Goal: Register for event/course

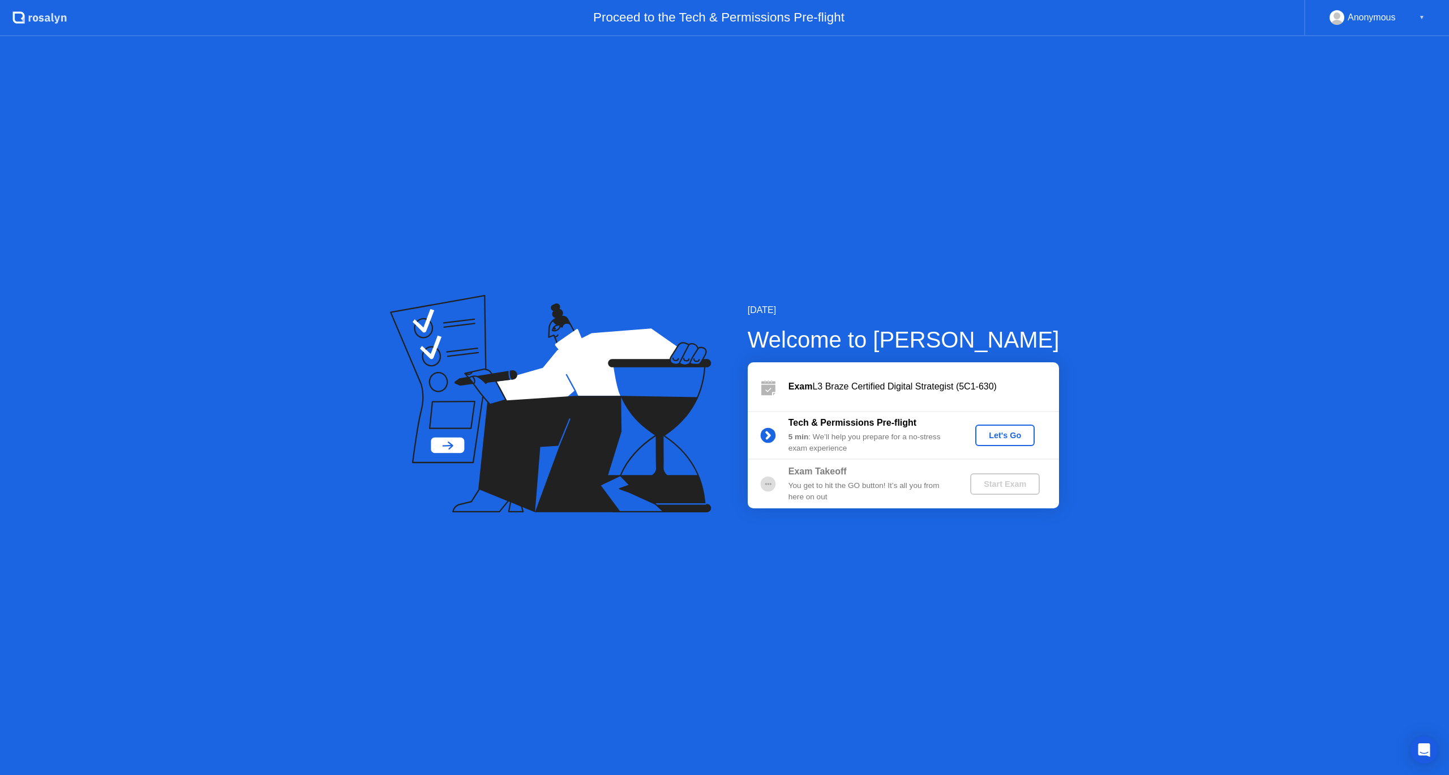
click at [724, 413] on div "Let's Go" at bounding box center [1005, 435] width 50 height 9
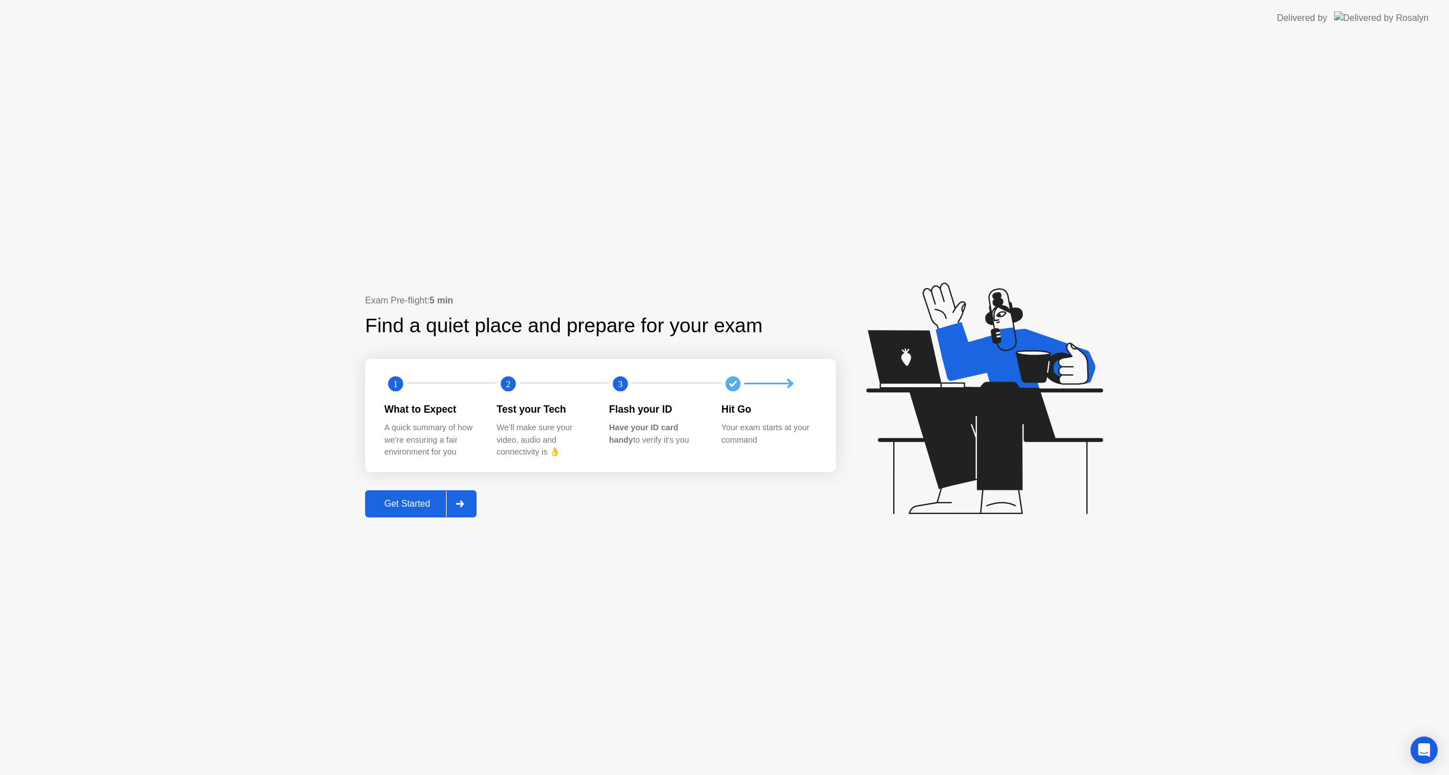
click at [389, 413] on div "Get Started" at bounding box center [407, 504] width 78 height 10
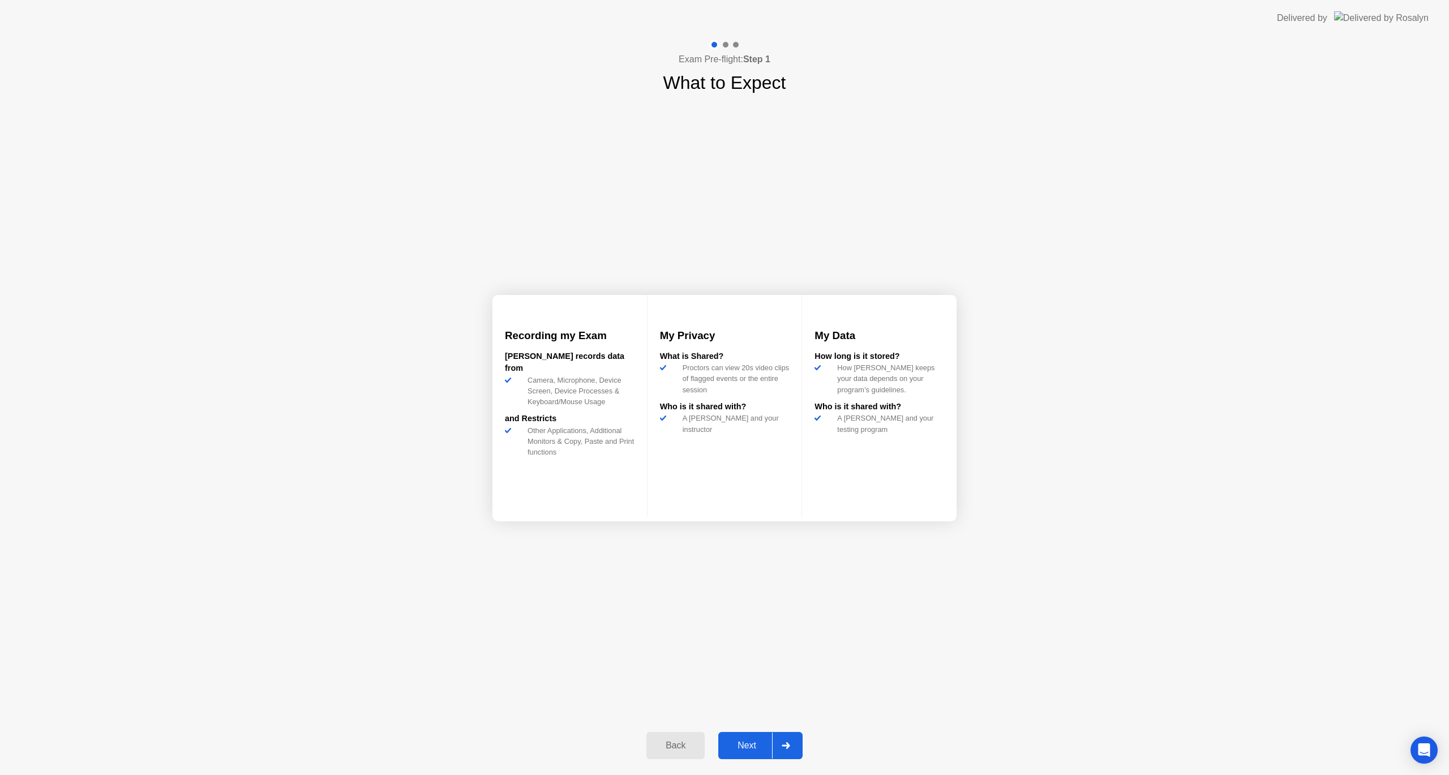
click at [724, 413] on button "Next" at bounding box center [760, 745] width 84 height 27
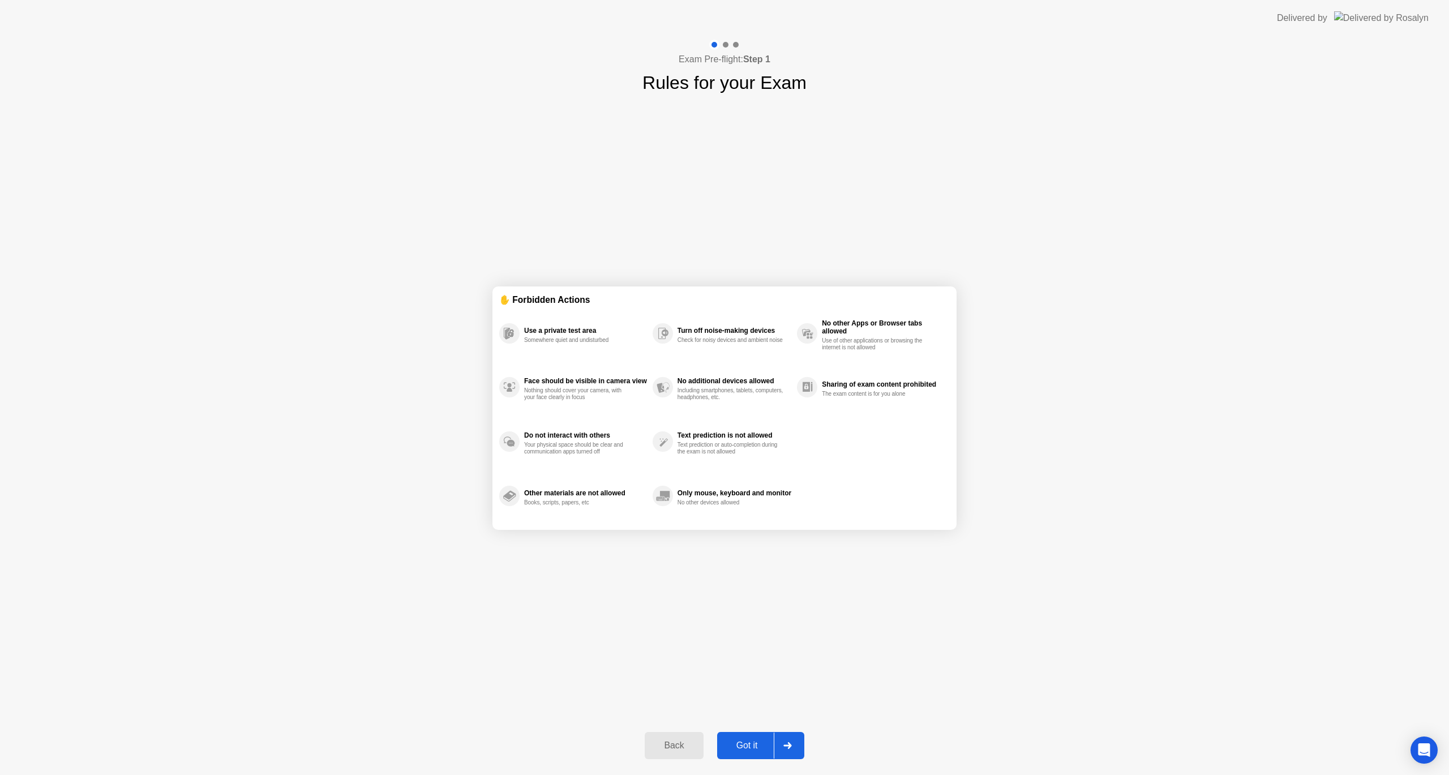
click at [724, 413] on div "Got it" at bounding box center [746, 745] width 53 height 10
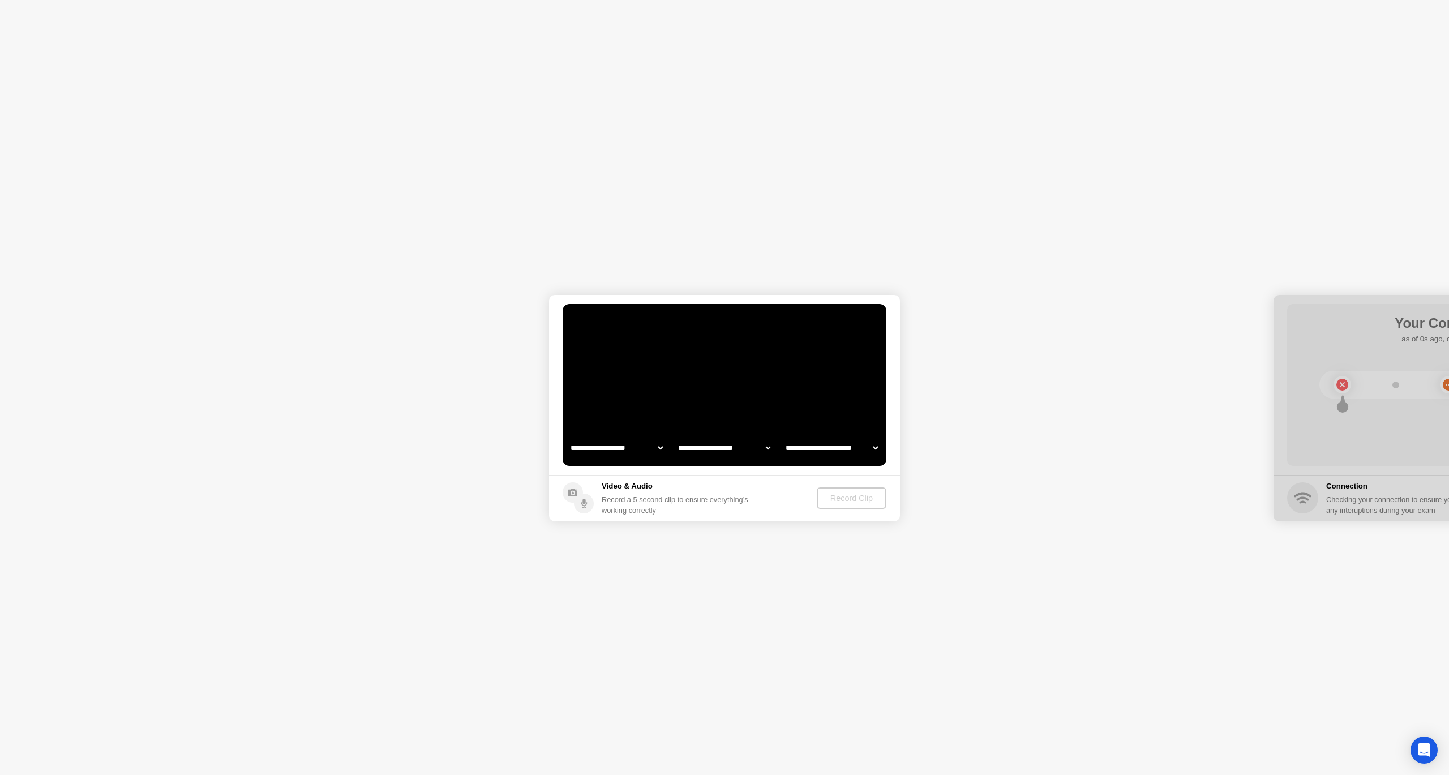
select select "**********"
select select "*******"
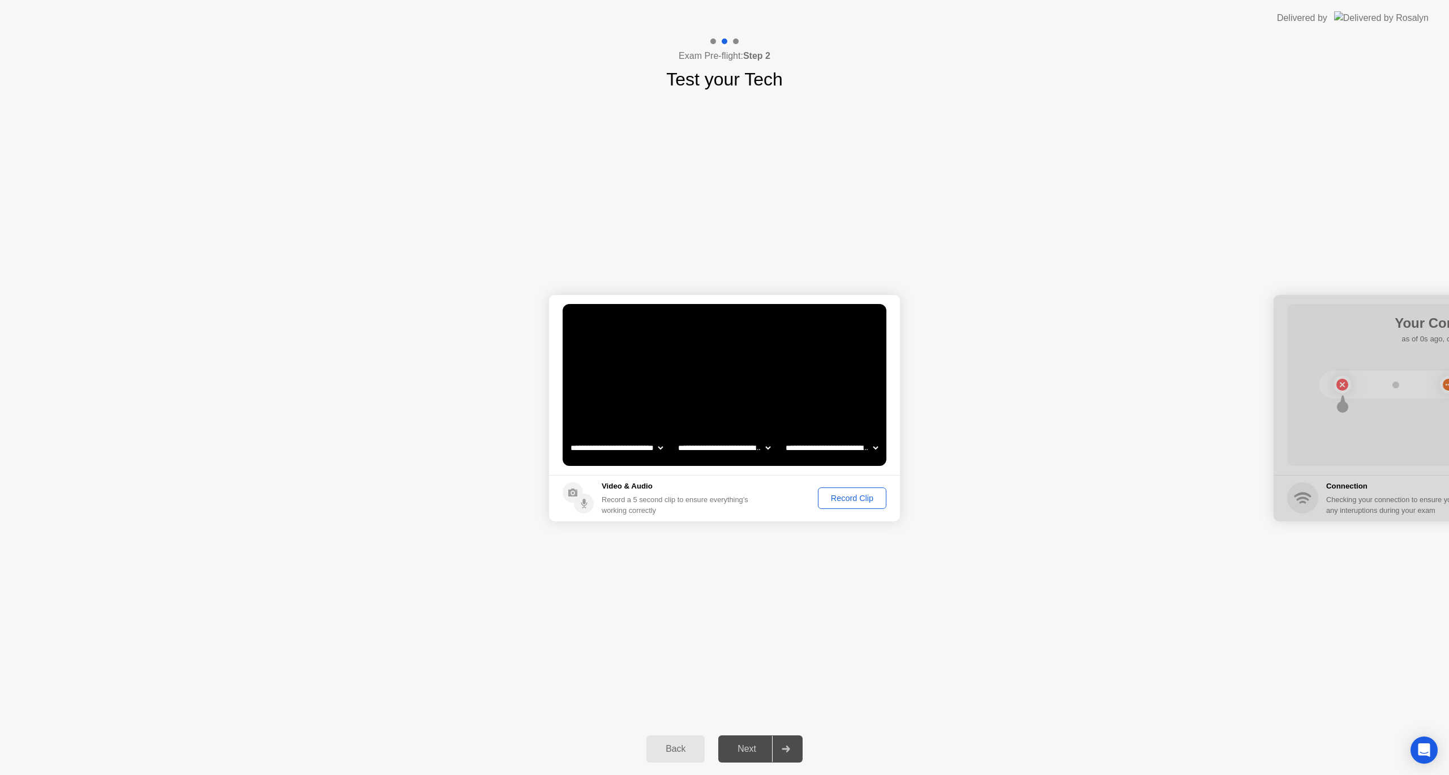
click at [724, 413] on div "Record Clip" at bounding box center [852, 497] width 61 height 9
click at [724, 413] on div "Replay Clip" at bounding box center [790, 497] width 74 height 9
drag, startPoint x: 1319, startPoint y: 446, endPoint x: 1287, endPoint y: 450, distance: 32.6
click at [724, 413] on div at bounding box center [1448, 408] width 351 height 226
click at [724, 413] on div "Next" at bounding box center [747, 749] width 50 height 10
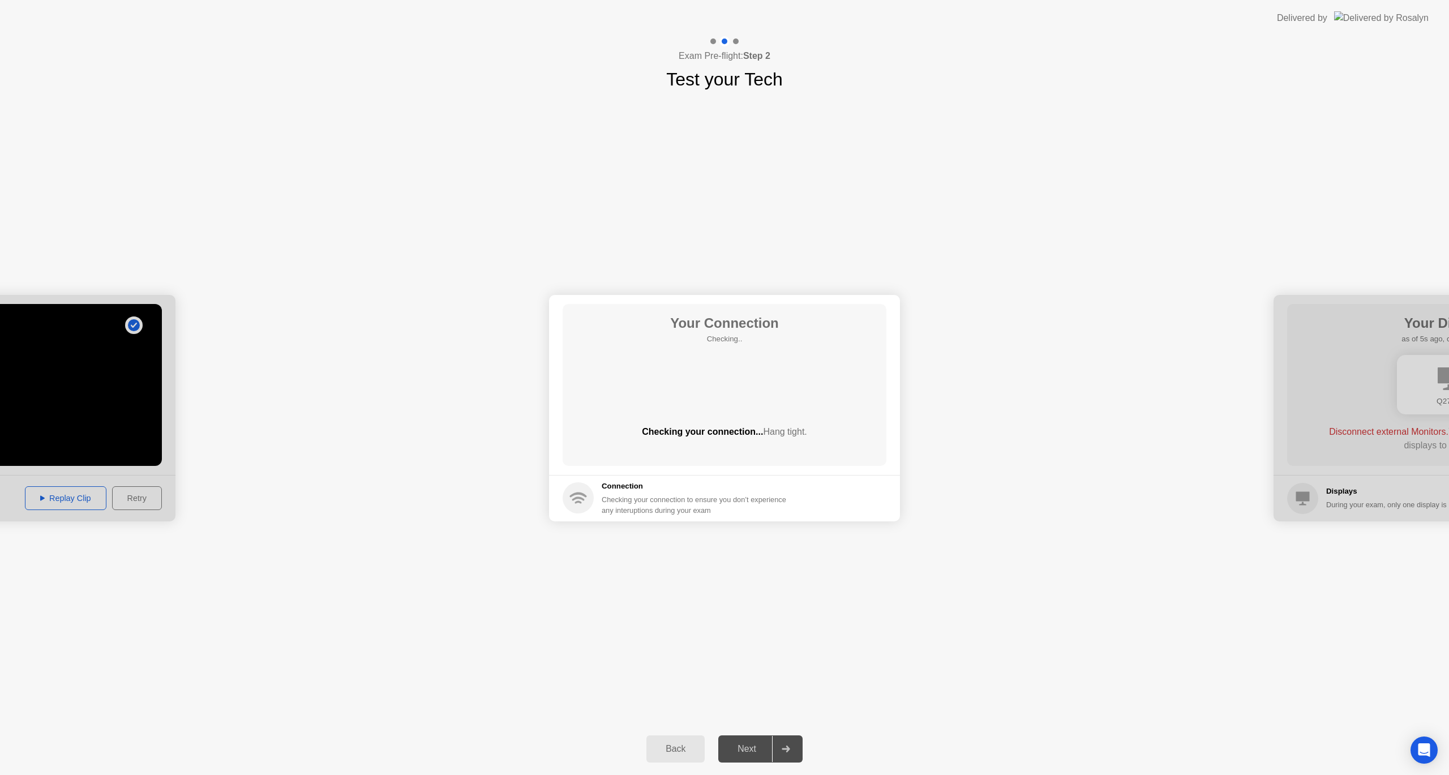
click at [724, 413] on div "Next" at bounding box center [747, 749] width 50 height 10
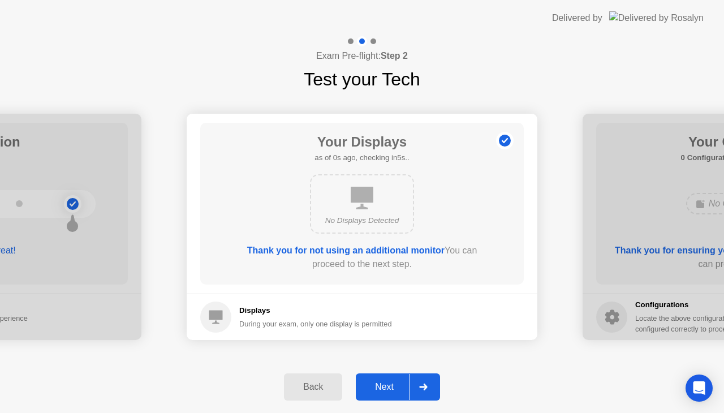
click at [388, 383] on div "Next" at bounding box center [384, 387] width 50 height 10
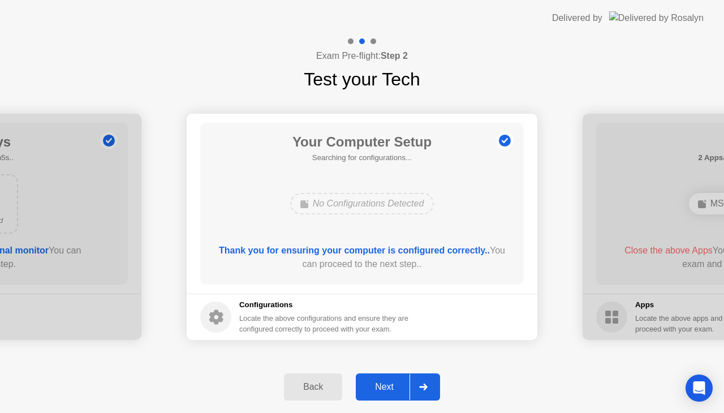
click at [391, 385] on div "Next" at bounding box center [384, 387] width 50 height 10
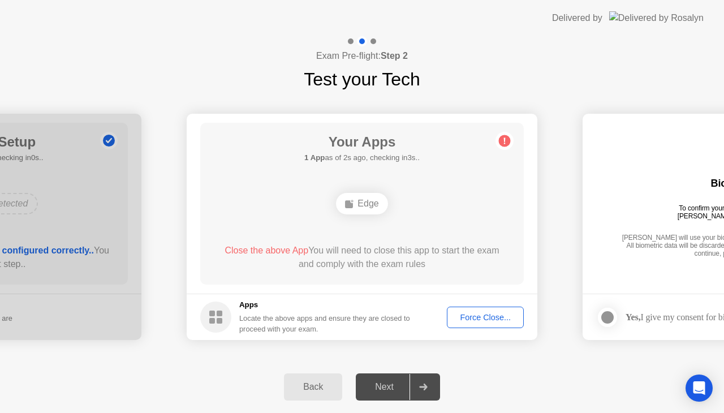
click at [407, 212] on div "Edge" at bounding box center [362, 203] width 259 height 31
click at [494, 318] on div "Force Close..." at bounding box center [485, 317] width 69 height 9
click at [368, 204] on div "Edge" at bounding box center [361, 204] width 51 height 22
click at [407, 242] on div "Your Apps Searching for disallowed apps... Edge Close the above App You will ne…" at bounding box center [362, 204] width 324 height 162
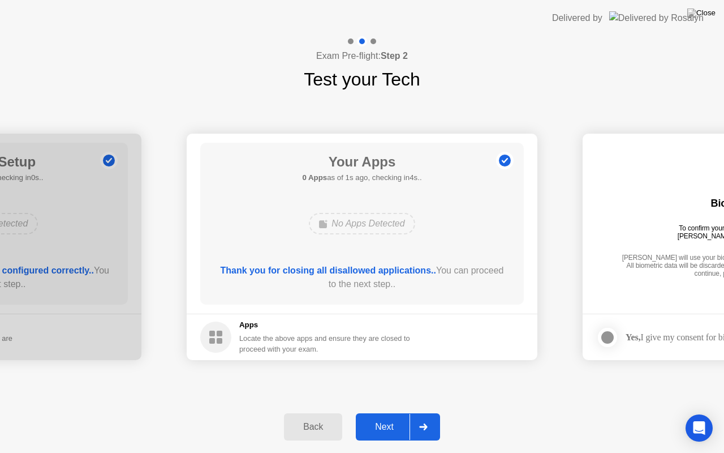
click at [388, 413] on div "Next" at bounding box center [384, 427] width 50 height 10
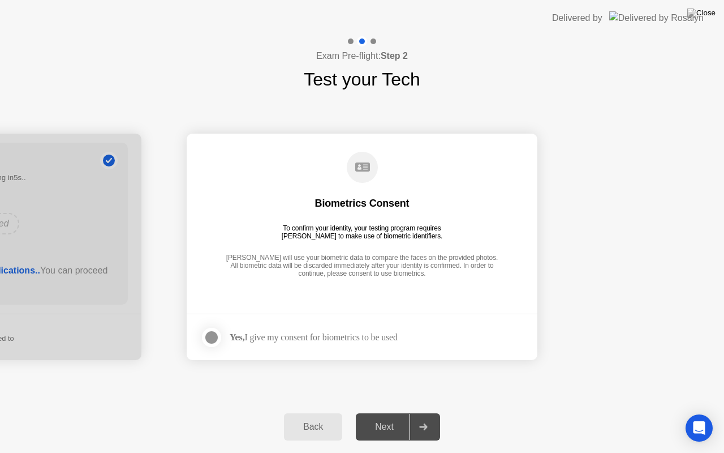
drag, startPoint x: 321, startPoint y: 264, endPoint x: 385, endPoint y: 267, distance: 64.0
click at [385, 267] on div "[PERSON_NAME] will use your biometric data to compare the faces on the provided…" at bounding box center [362, 266] width 278 height 25
drag, startPoint x: 341, startPoint y: 273, endPoint x: 415, endPoint y: 273, distance: 74.1
click at [413, 273] on div "[PERSON_NAME] will use your biometric data to compare the faces on the provided…" at bounding box center [362, 266] width 278 height 25
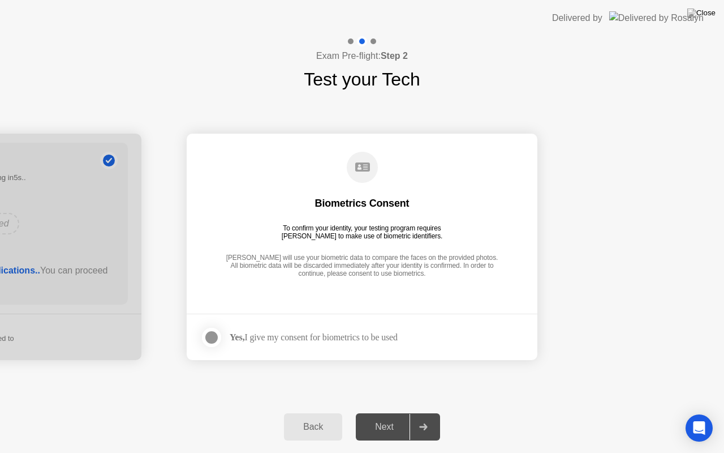
click at [415, 273] on div "[PERSON_NAME] will use your biometric data to compare the faces on the provided…" at bounding box center [362, 266] width 278 height 25
click at [394, 413] on div "Next" at bounding box center [384, 427] width 50 height 10
drag, startPoint x: 325, startPoint y: 231, endPoint x: 435, endPoint y: 232, distance: 109.2
click at [435, 232] on div "To confirm your identity, your testing program requires [PERSON_NAME] to make u…" at bounding box center [362, 232] width 170 height 16
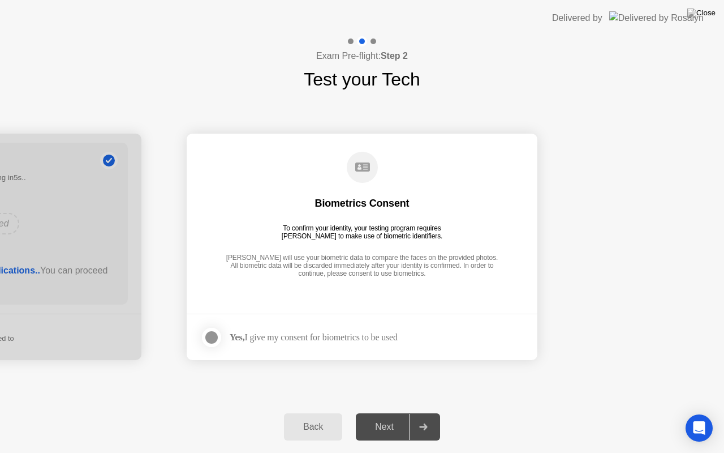
drag, startPoint x: 284, startPoint y: 260, endPoint x: 375, endPoint y: 258, distance: 91.1
click at [375, 258] on div "[PERSON_NAME] will use your biometric data to compare the faces on the provided…" at bounding box center [362, 266] width 278 height 25
drag, startPoint x: 375, startPoint y: 258, endPoint x: 356, endPoint y: 263, distance: 19.8
click at [372, 258] on div "[PERSON_NAME] will use your biometric data to compare the faces on the provided…" at bounding box center [362, 266] width 278 height 25
click at [209, 340] on div at bounding box center [212, 338] width 14 height 14
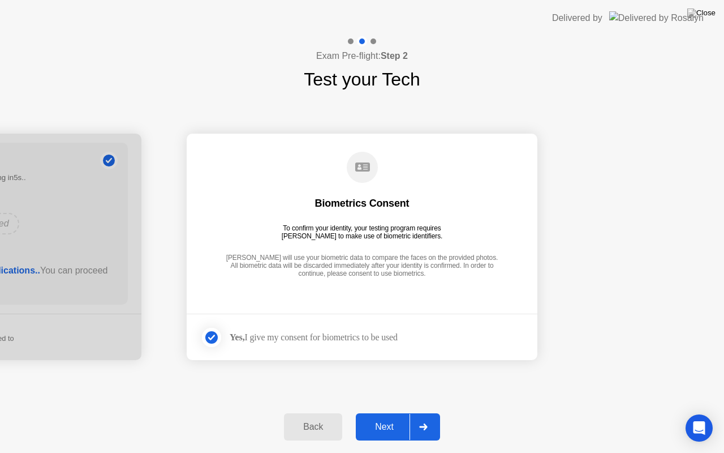
click at [396, 413] on button "Next" at bounding box center [398, 426] width 84 height 27
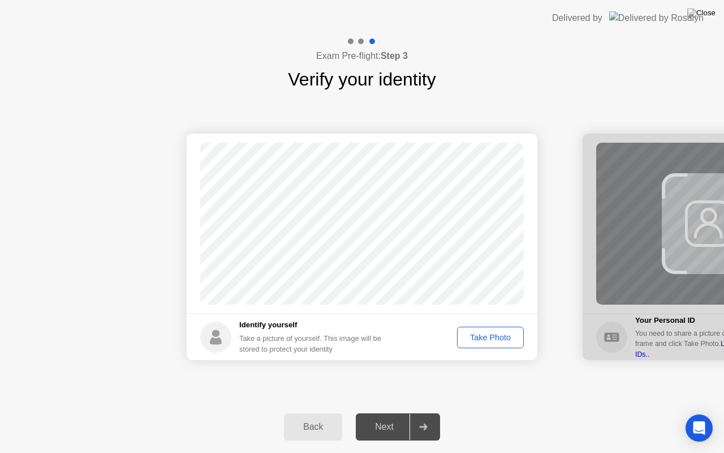
click at [471, 342] on div "Take Photo" at bounding box center [490, 337] width 59 height 9
click at [483, 333] on div "Retake" at bounding box center [498, 337] width 44 height 9
click at [483, 333] on div "Take Photo" at bounding box center [490, 337] width 59 height 9
click at [368, 413] on div "Next" at bounding box center [384, 427] width 50 height 10
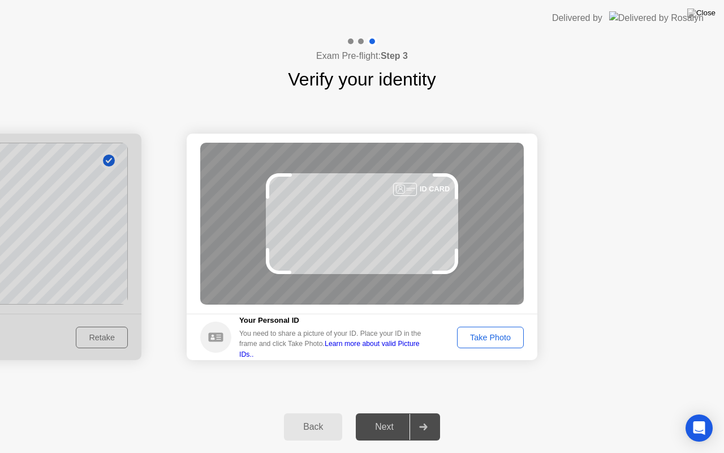
click at [420, 349] on link "Learn more about valid Picture IDs.." at bounding box center [329, 349] width 181 height 18
click at [508, 340] on div "Take Photo" at bounding box center [490, 337] width 59 height 9
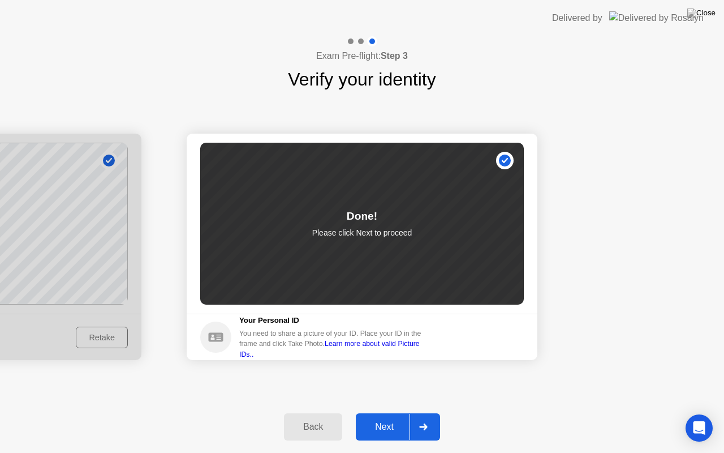
click at [388, 413] on div "Next" at bounding box center [384, 427] width 50 height 10
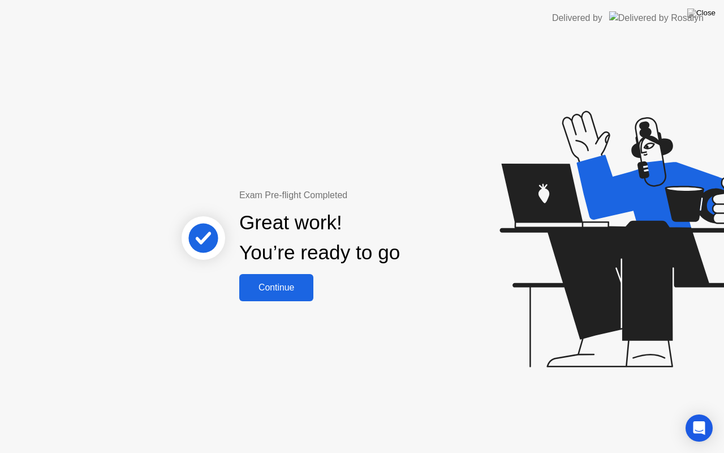
click at [294, 285] on div "Continue" at bounding box center [276, 287] width 67 height 10
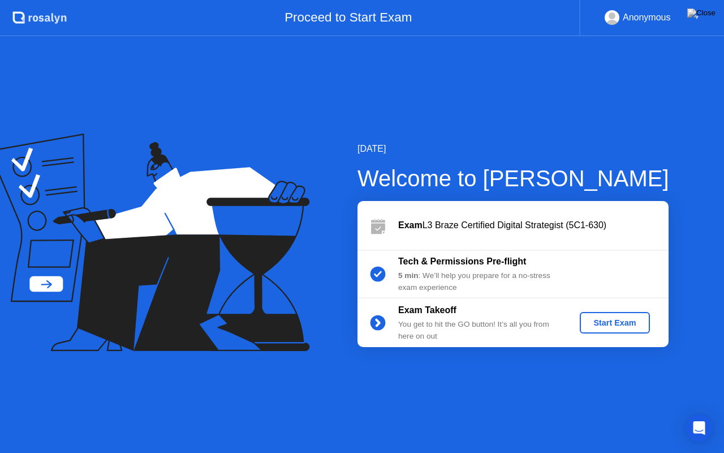
click at [604, 320] on div "Start Exam" at bounding box center [615, 322] width 61 height 9
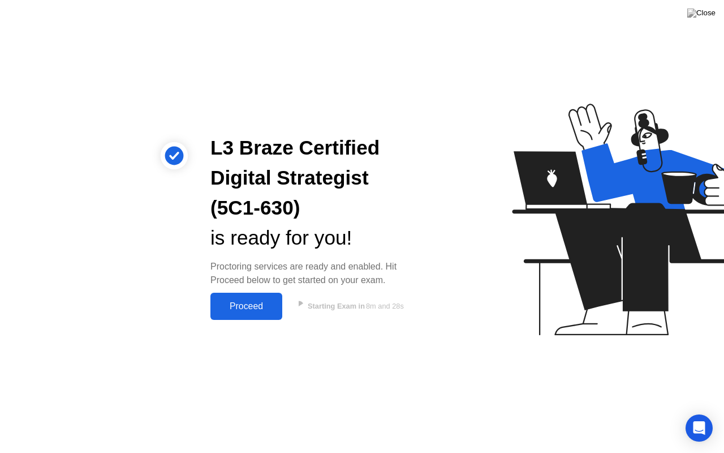
click at [270, 308] on div "Proceed" at bounding box center [246, 306] width 65 height 10
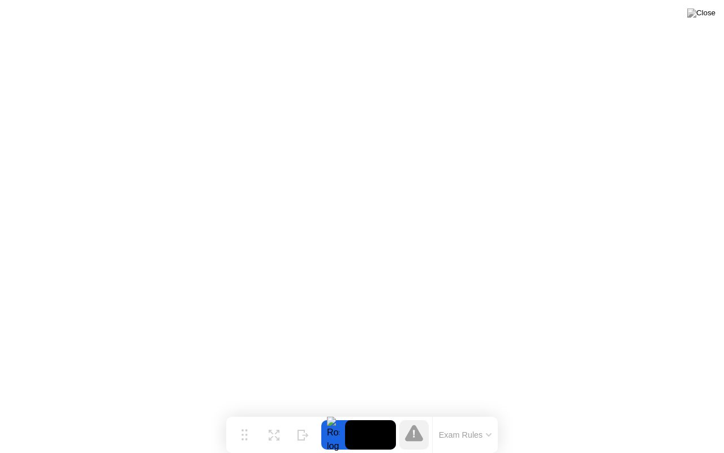
click at [461, 413] on button "Exam Rules" at bounding box center [466, 435] width 60 height 10
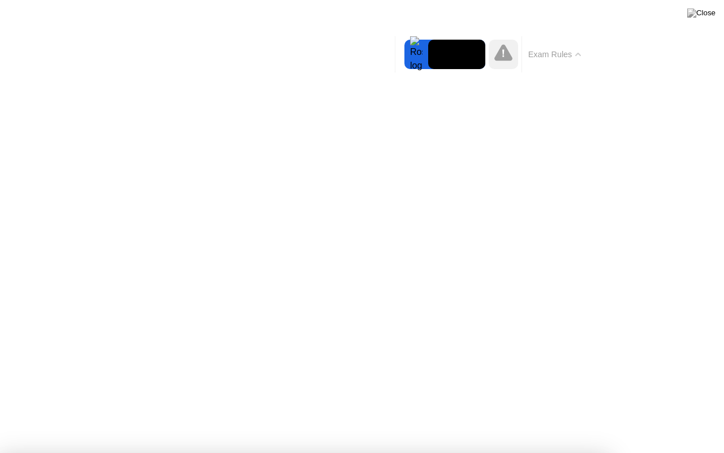
click at [558, 53] on button "Exam Rules" at bounding box center [555, 54] width 60 height 10
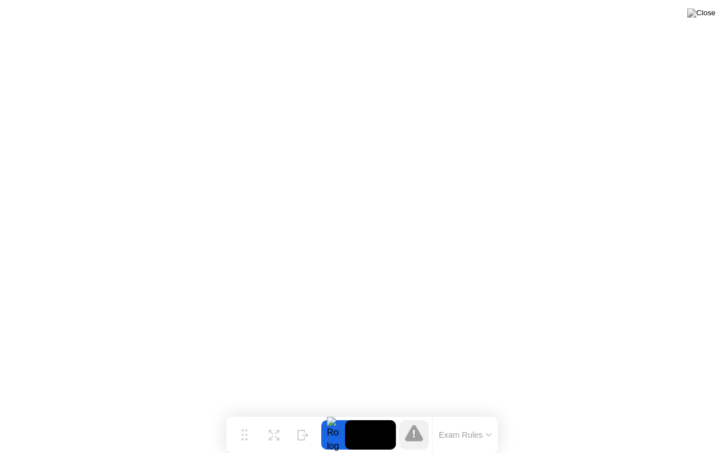
click at [467, 413] on button "Exam Rules" at bounding box center [466, 435] width 60 height 10
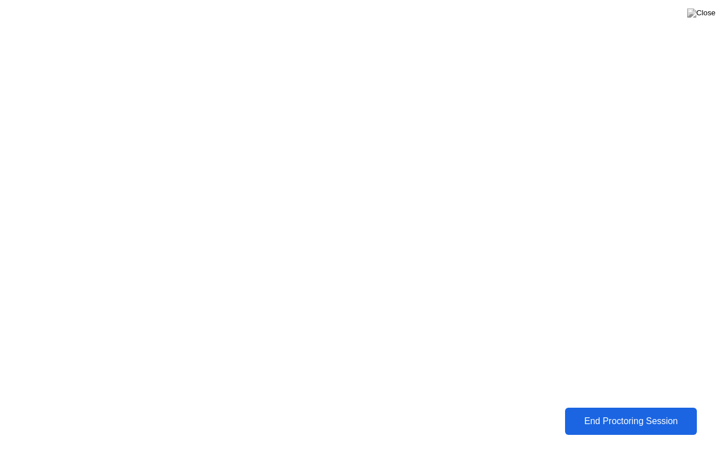
click at [630, 413] on div "End Proctoring Session" at bounding box center [632, 421] width 126 height 10
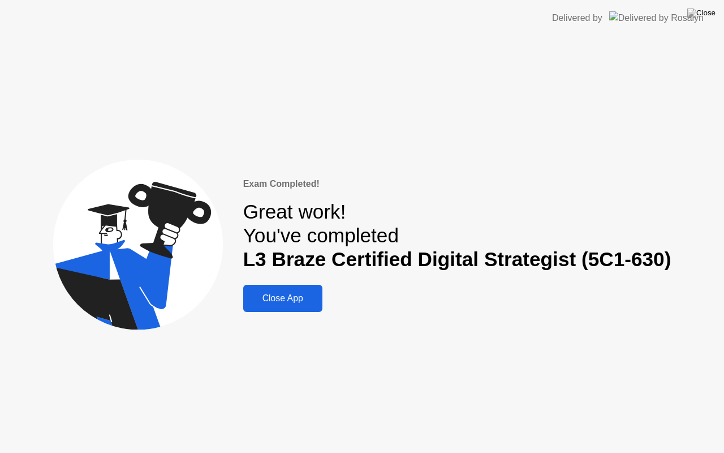
click at [300, 299] on div "Close App" at bounding box center [283, 298] width 72 height 10
